Goal: Check status: Check status

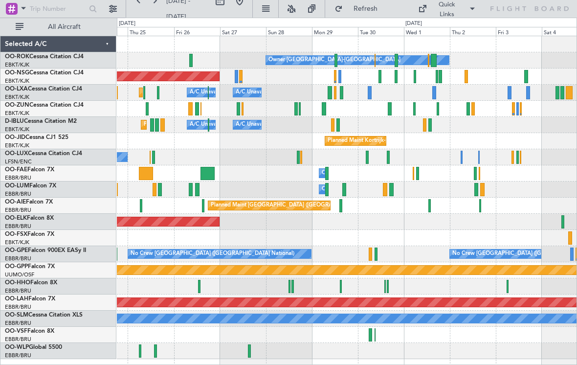
click at [414, 78] on div at bounding box center [414, 76] width 2 height 13
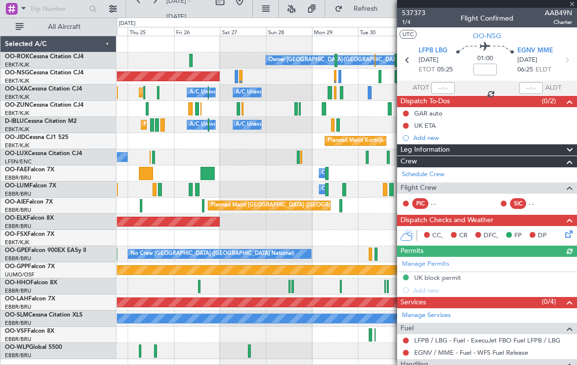
click at [572, 5] on div at bounding box center [487, 4] width 180 height 8
click at [573, 4] on span at bounding box center [572, 4] width 10 height 9
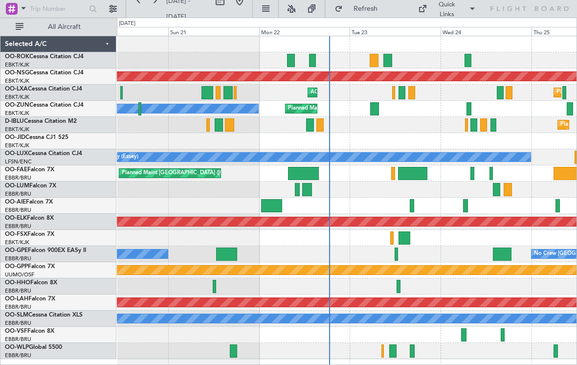
click at [313, 123] on div at bounding box center [310, 124] width 8 height 13
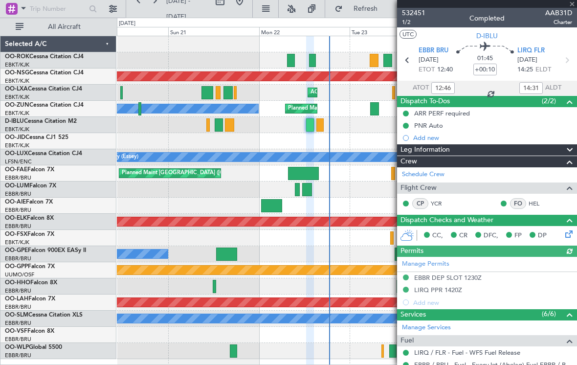
click at [574, 6] on span at bounding box center [572, 4] width 10 height 9
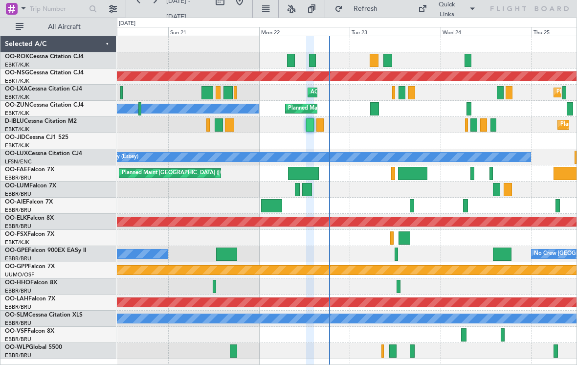
type input "0"
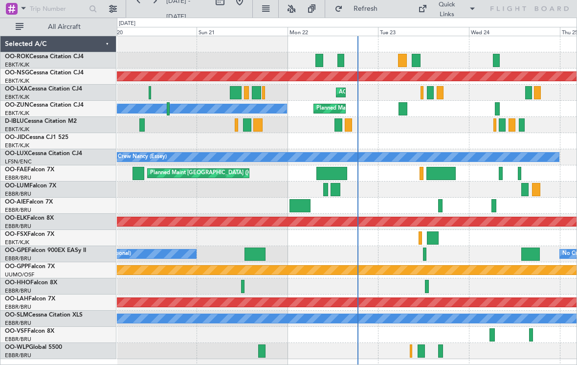
click at [299, 202] on div at bounding box center [299, 205] width 21 height 13
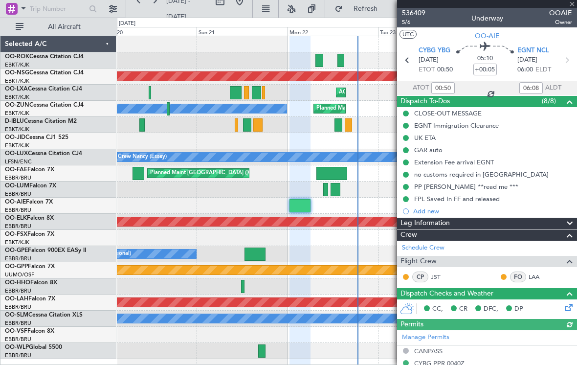
click at [576, 6] on div at bounding box center [487, 4] width 180 height 8
click at [575, 6] on span at bounding box center [572, 4] width 10 height 9
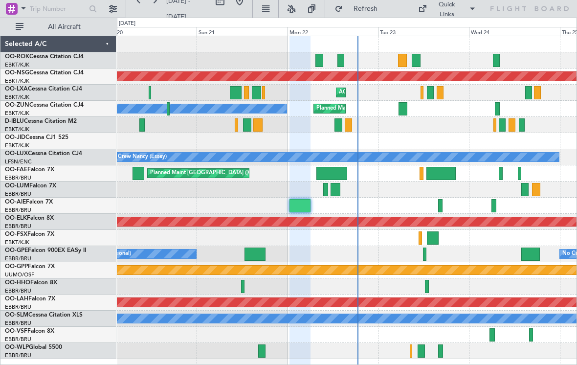
type input "0"
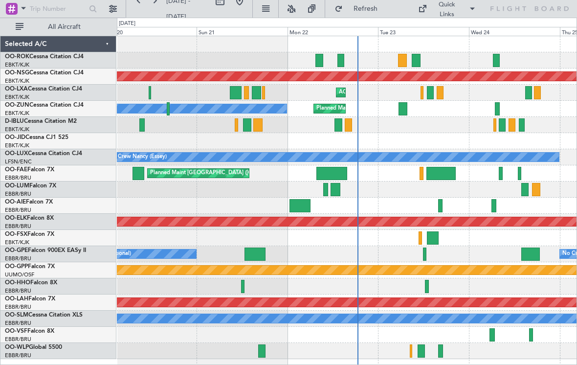
click at [265, 258] on div at bounding box center [254, 253] width 21 height 13
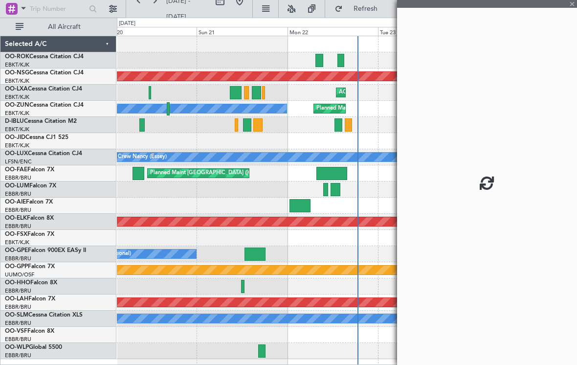
click at [575, 5] on div at bounding box center [487, 4] width 180 height 8
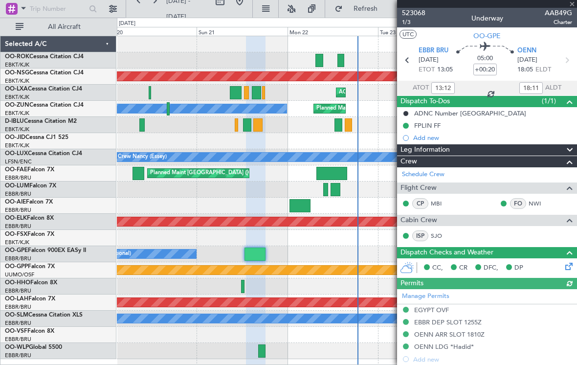
click at [576, 8] on div "523068 1/3 Underway AAB49G Charter" at bounding box center [487, 18] width 180 height 20
click at [574, 6] on span at bounding box center [572, 4] width 10 height 9
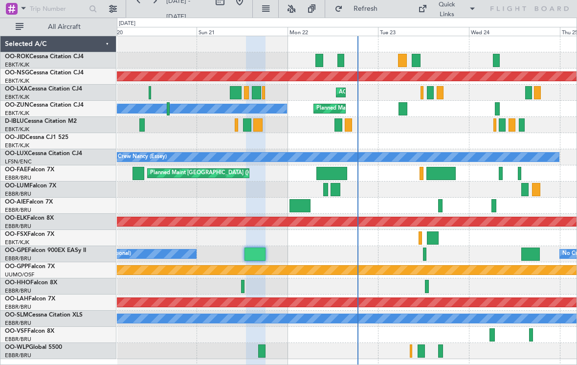
type input "0"
